Goal: Information Seeking & Learning: Learn about a topic

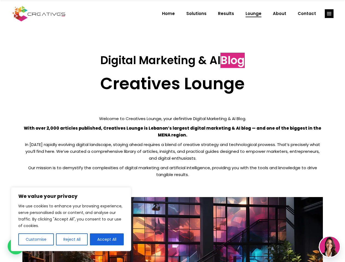
click at [172, 131] on p "With over 2,000 articles published, Creatives Lounge is Lebanon’s largest digit…" at bounding box center [172, 132] width 300 height 14
click at [36, 239] on button "Customise" at bounding box center [35, 239] width 35 height 12
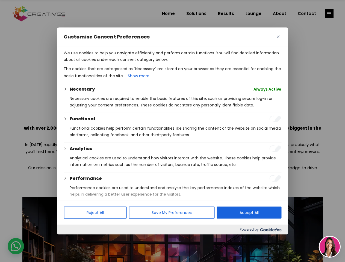
click at [72, 239] on div at bounding box center [172, 131] width 345 height 262
click at [107, 63] on p "We use cookies to help you navigate efficiently and perform certain functions. …" at bounding box center [173, 56] width 218 height 13
click at [329, 14] on div at bounding box center [172, 131] width 345 height 262
click at [329, 247] on img at bounding box center [329, 247] width 20 height 20
